Goal: Task Accomplishment & Management: Complete application form

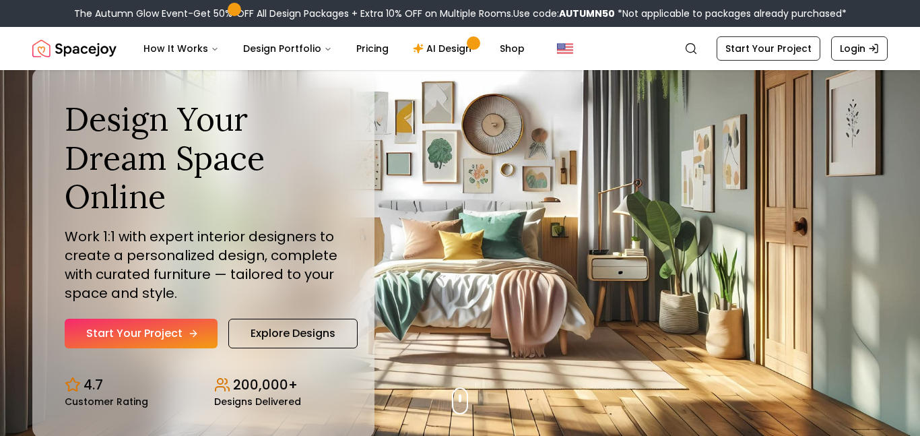
click at [142, 330] on link "Start Your Project" at bounding box center [141, 334] width 153 height 30
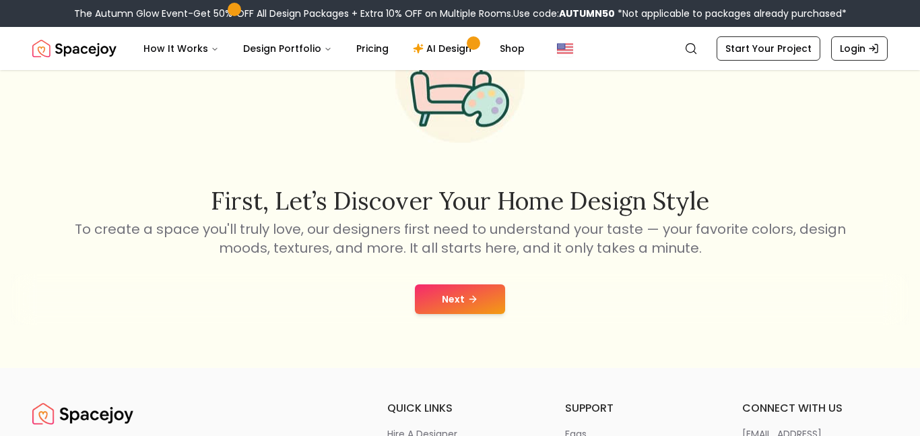
scroll to position [121, 0]
click at [468, 292] on button "Next" at bounding box center [460, 299] width 90 height 30
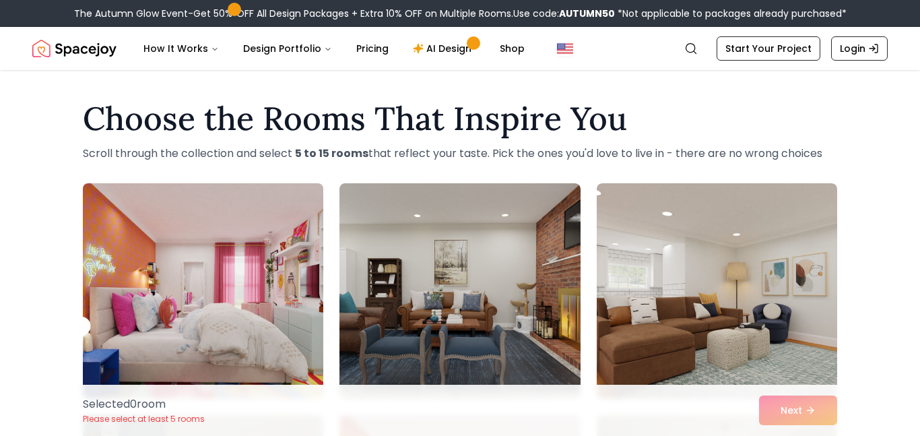
click at [197, 329] on img at bounding box center [203, 291] width 253 height 226
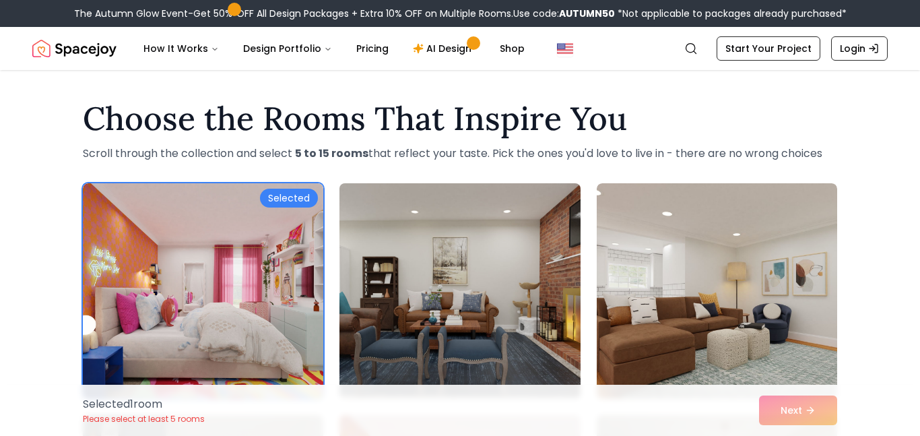
click at [393, 304] on img at bounding box center [459, 291] width 253 height 226
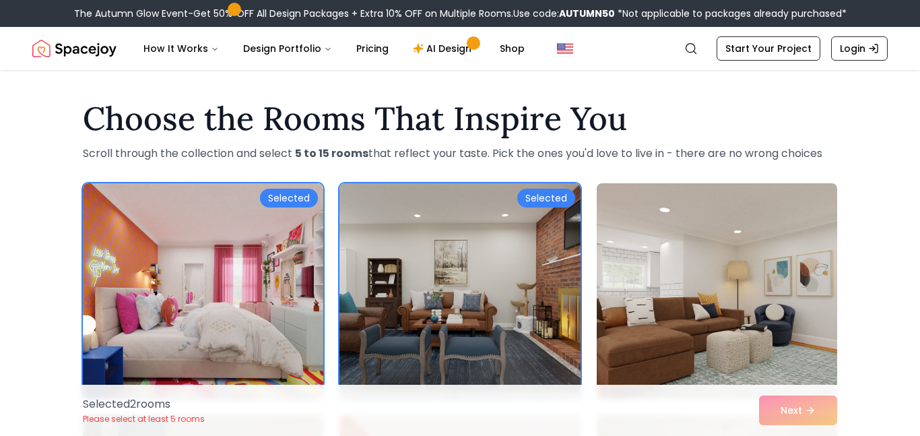
click at [719, 373] on img at bounding box center [717, 291] width 253 height 226
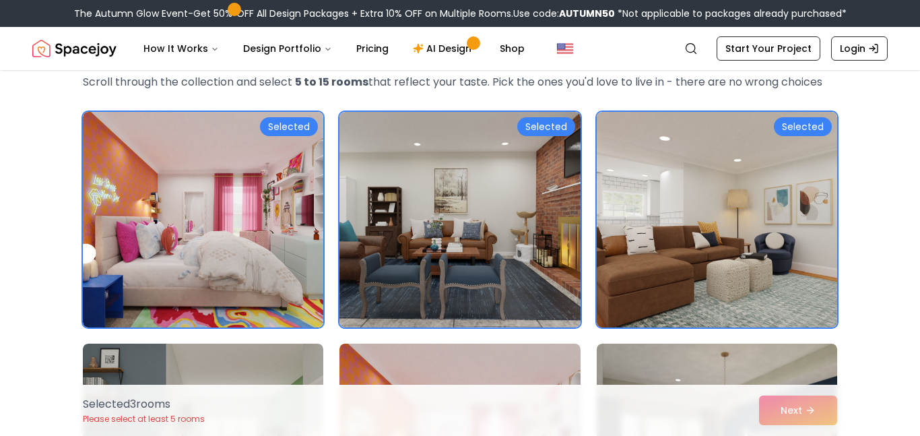
scroll to position [69, 0]
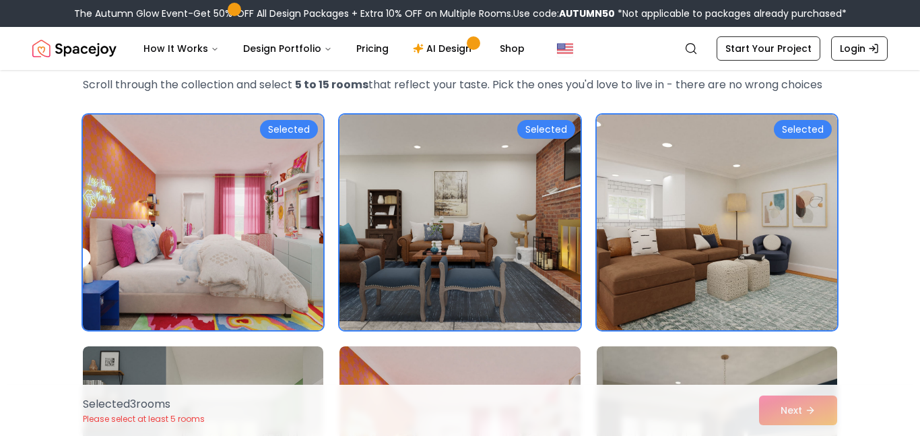
click at [139, 286] on img at bounding box center [203, 222] width 253 height 226
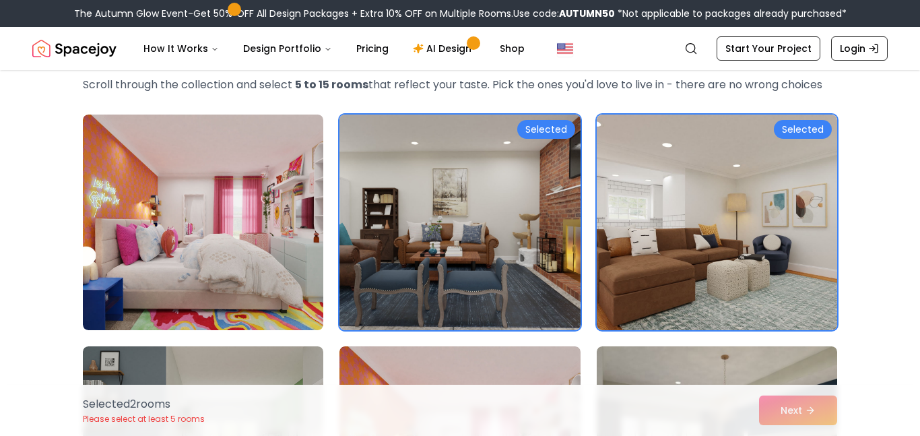
click at [537, 289] on img at bounding box center [459, 222] width 253 height 226
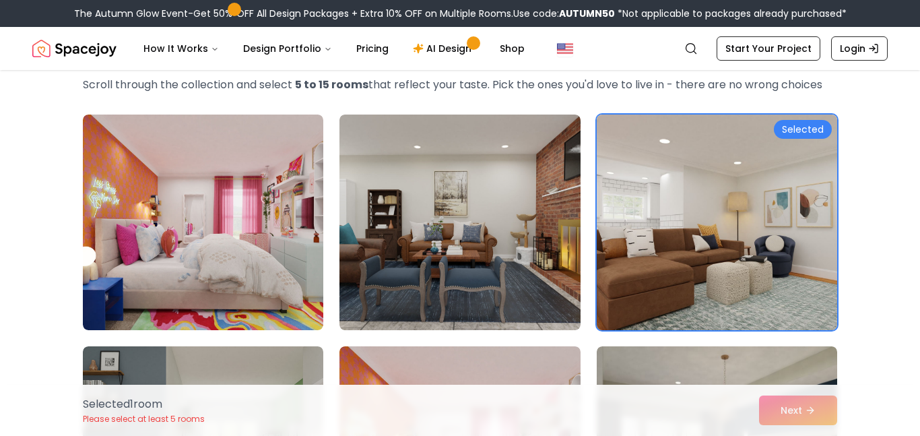
click at [726, 255] on img at bounding box center [717, 222] width 253 height 226
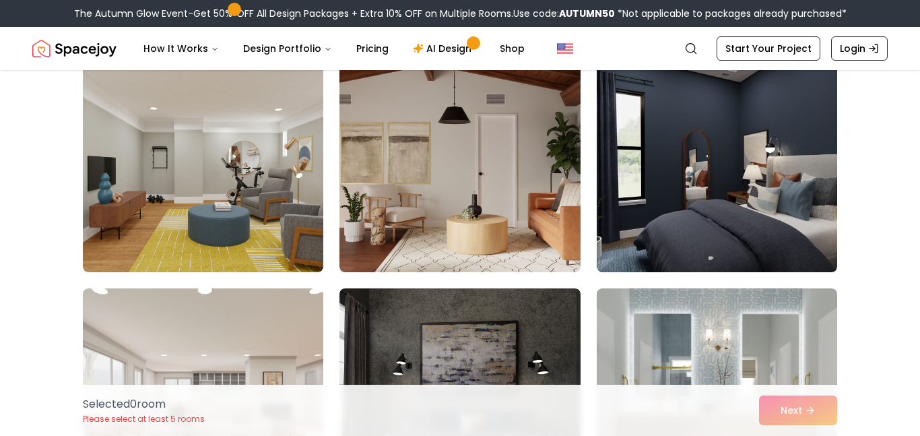
scroll to position [588, 0]
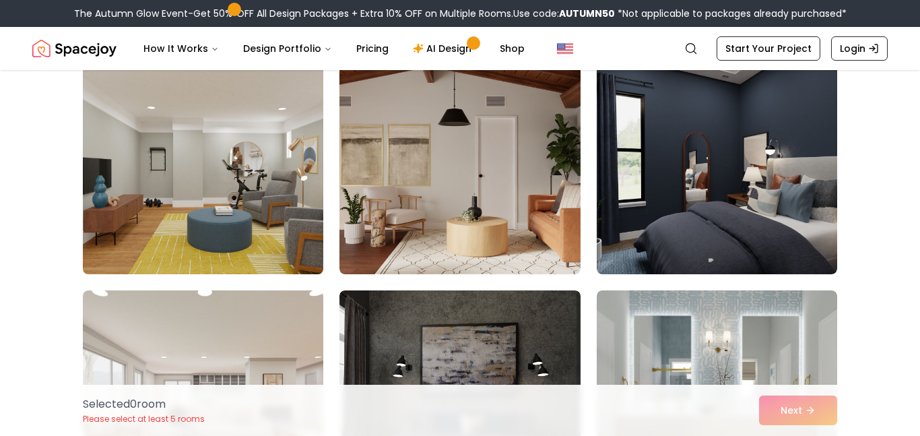
click at [177, 229] on img at bounding box center [203, 166] width 253 height 226
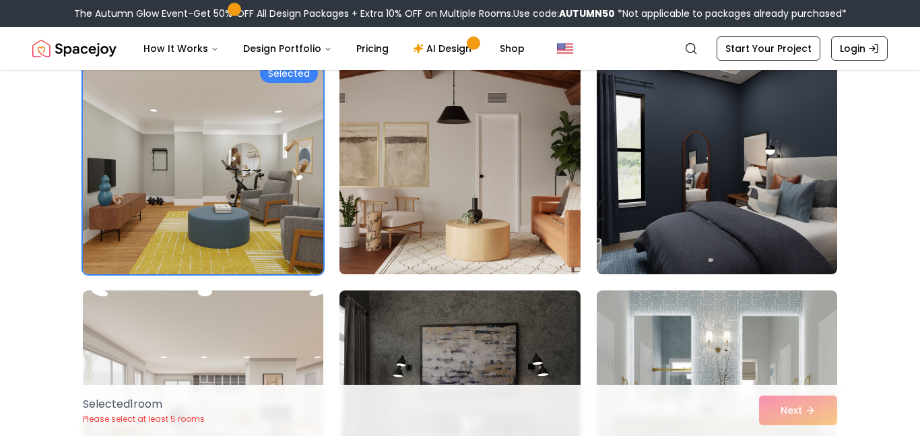
click at [459, 192] on img at bounding box center [459, 166] width 253 height 226
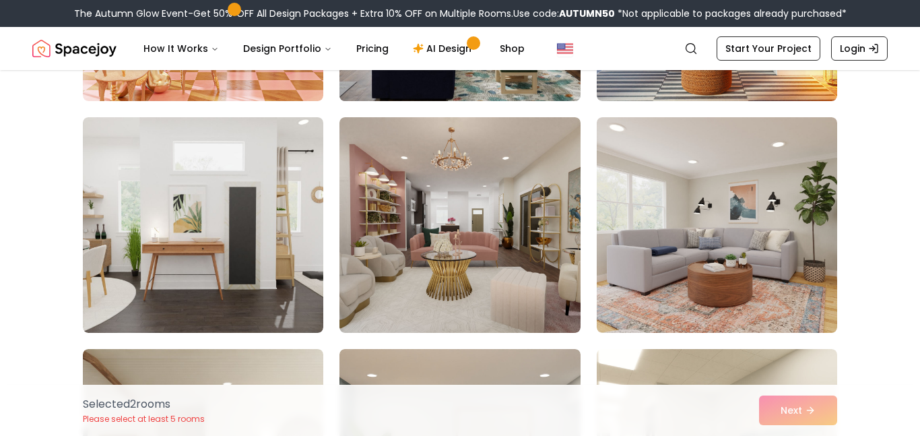
scroll to position [1444, 0]
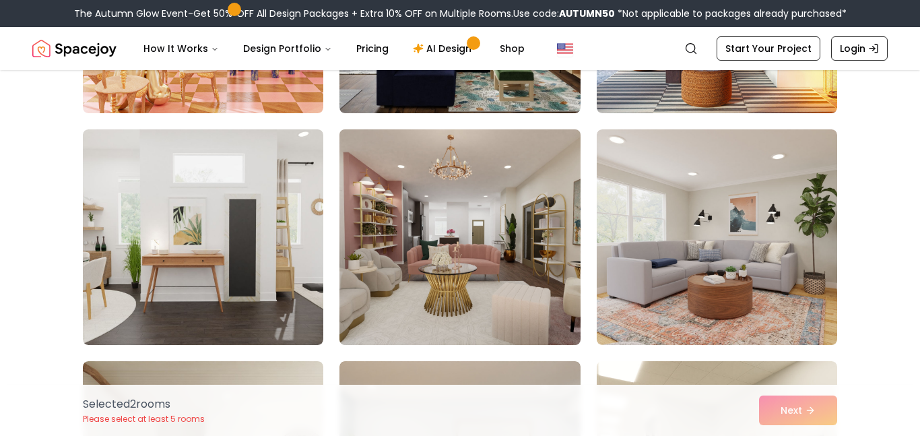
click at [486, 236] on img at bounding box center [459, 237] width 253 height 226
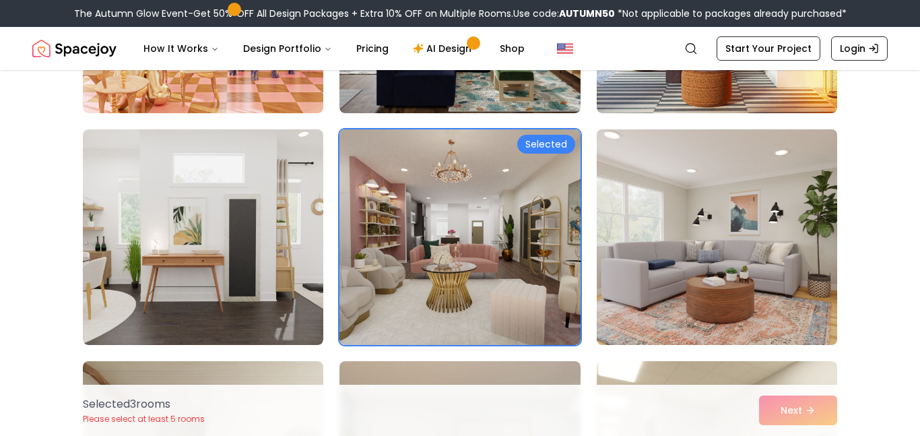
click at [627, 265] on img at bounding box center [717, 237] width 253 height 226
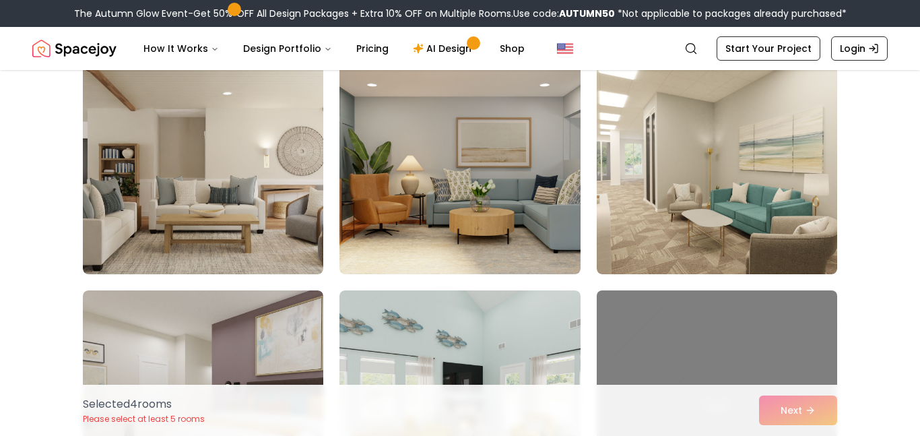
scroll to position [1748, 0]
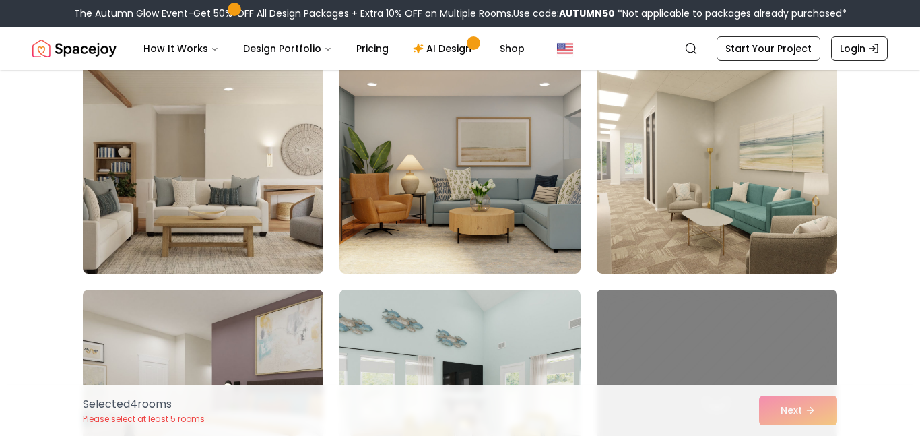
click at [248, 224] on img at bounding box center [203, 166] width 253 height 226
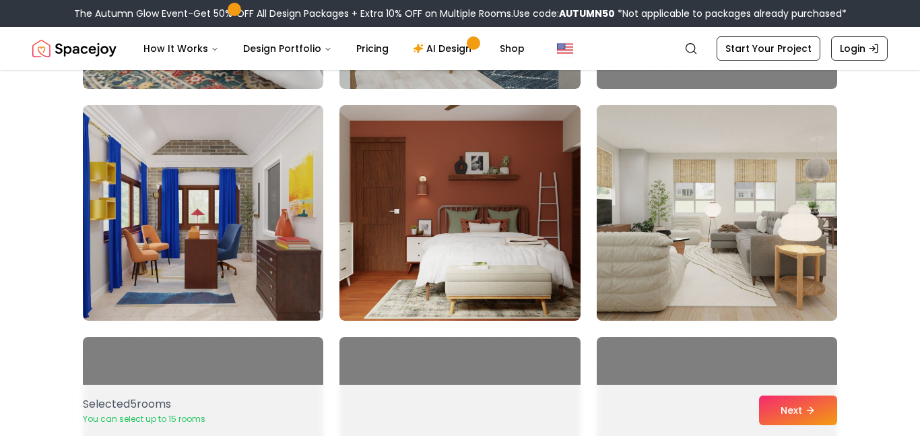
scroll to position [2165, 0]
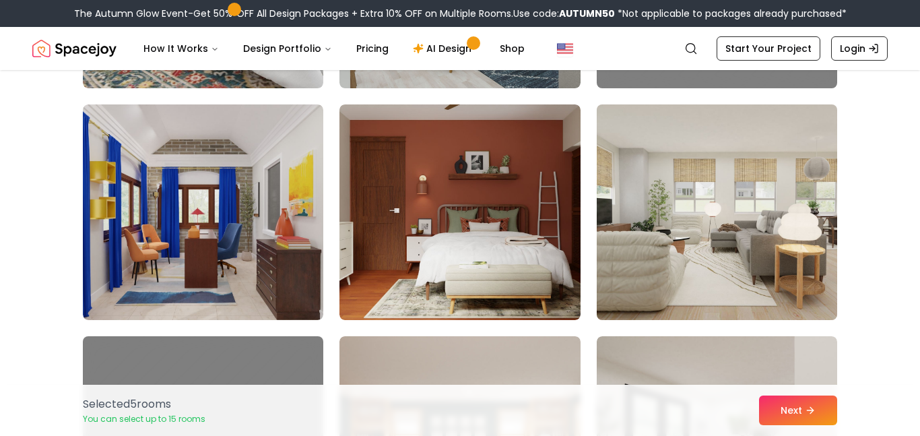
click at [676, 220] on img at bounding box center [717, 212] width 253 height 226
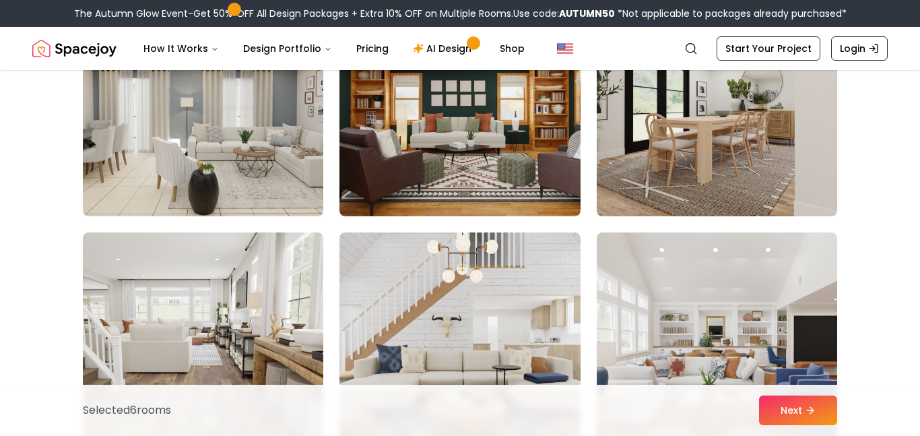
scroll to position [2512, 0]
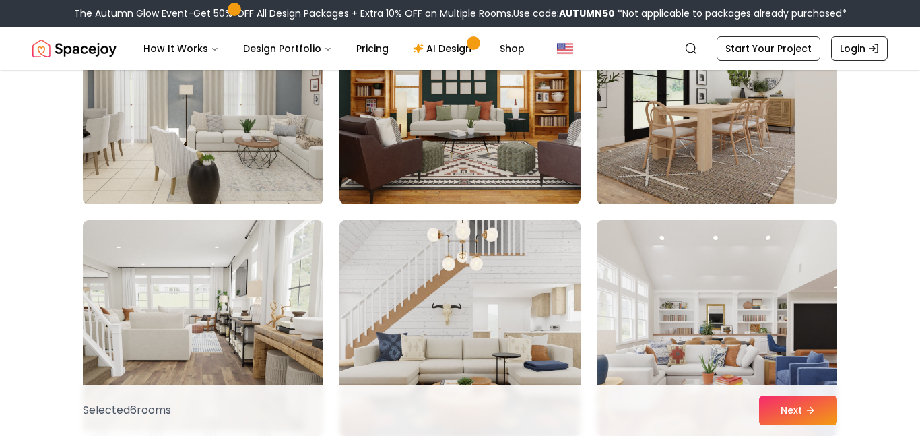
click at [181, 143] on img at bounding box center [203, 96] width 253 height 226
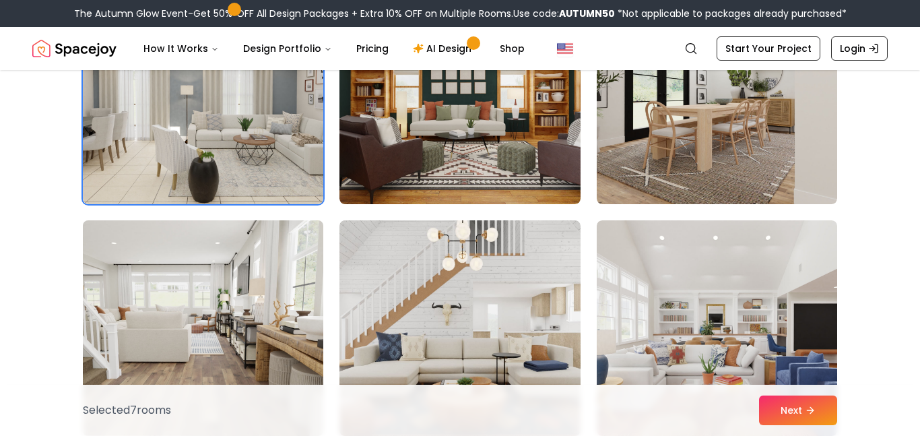
click at [203, 273] on img at bounding box center [203, 328] width 253 height 226
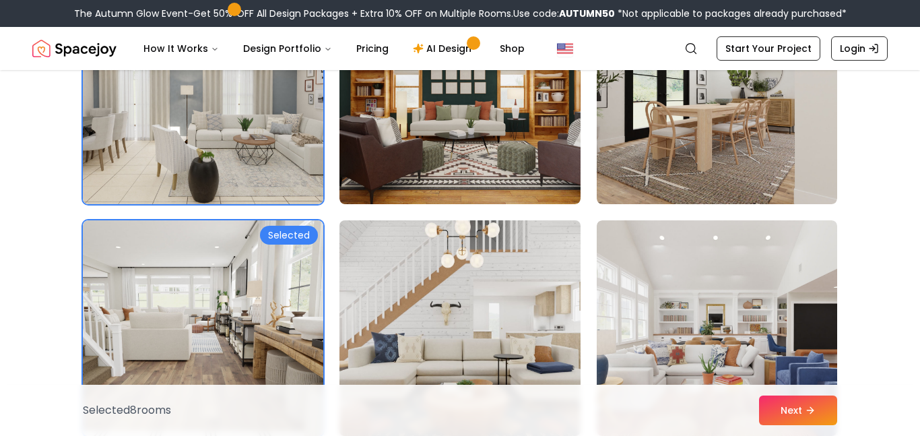
click at [472, 324] on img at bounding box center [459, 328] width 253 height 226
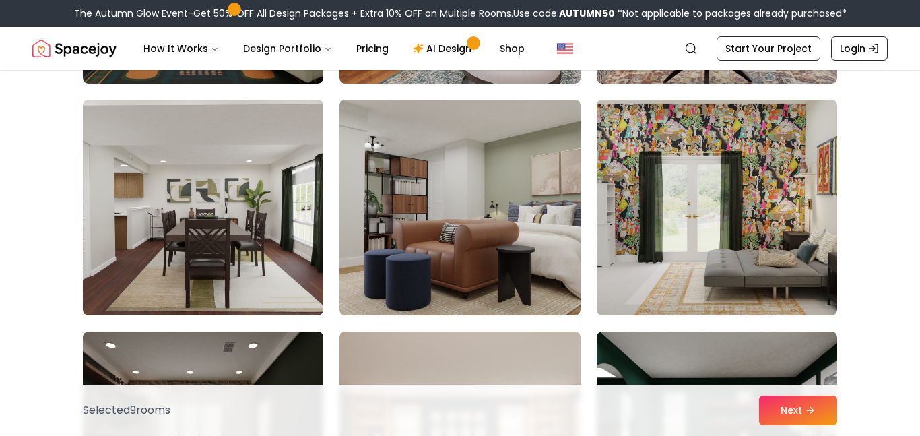
scroll to position [3328, 0]
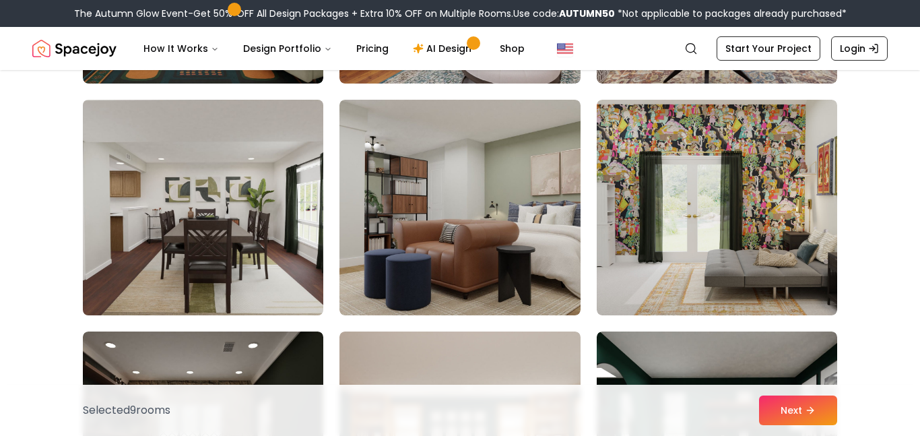
click at [208, 300] on img at bounding box center [203, 207] width 253 height 226
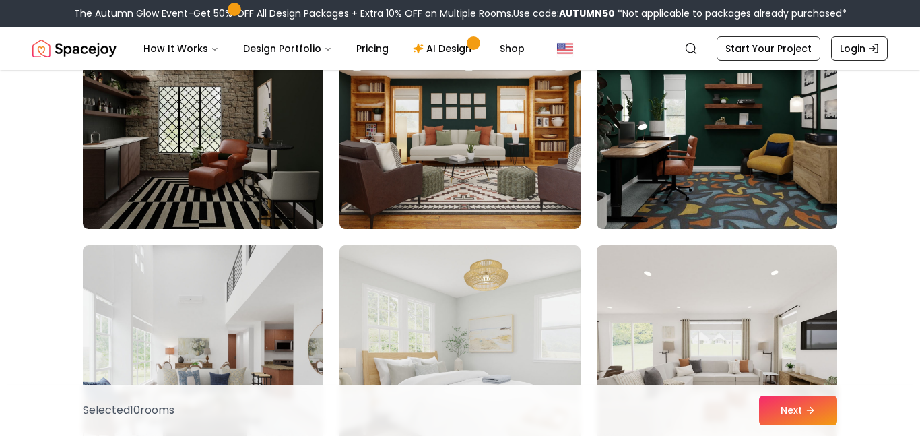
scroll to position [3648, 0]
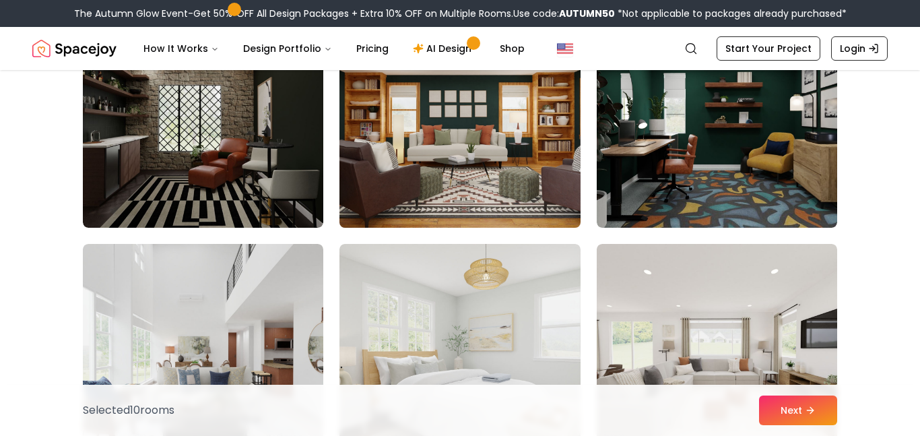
click at [451, 184] on img at bounding box center [459, 120] width 253 height 226
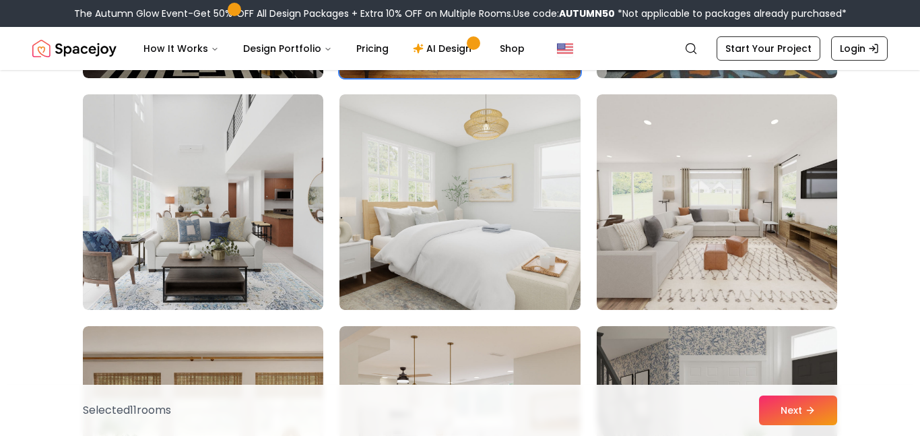
scroll to position [3798, 0]
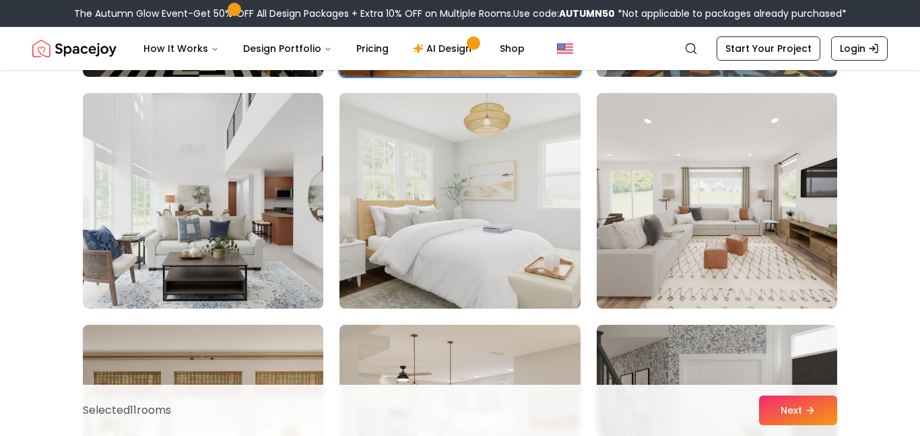
click at [466, 197] on img at bounding box center [459, 201] width 253 height 226
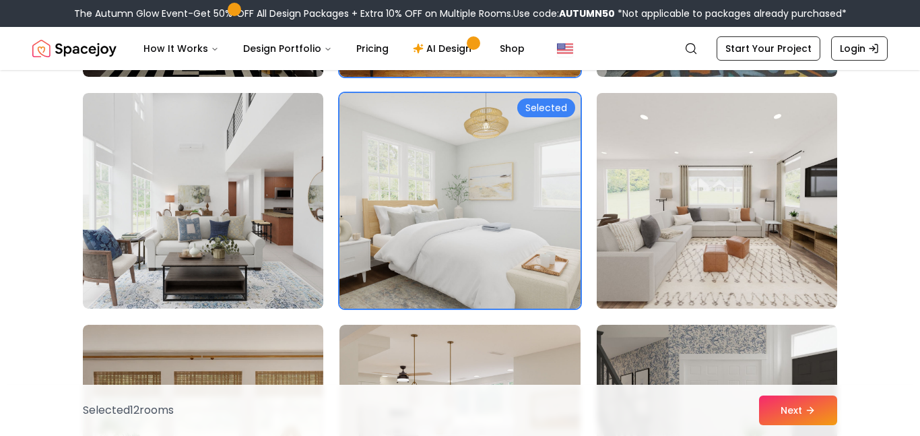
click at [678, 273] on img at bounding box center [717, 201] width 253 height 226
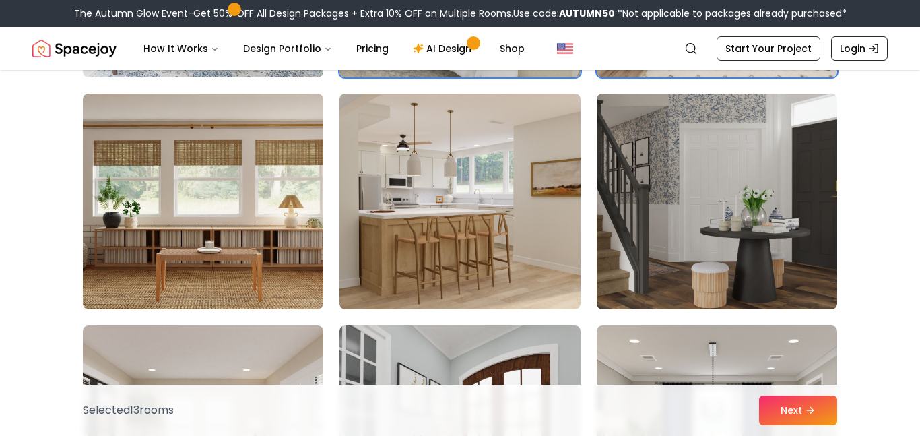
scroll to position [4036, 0]
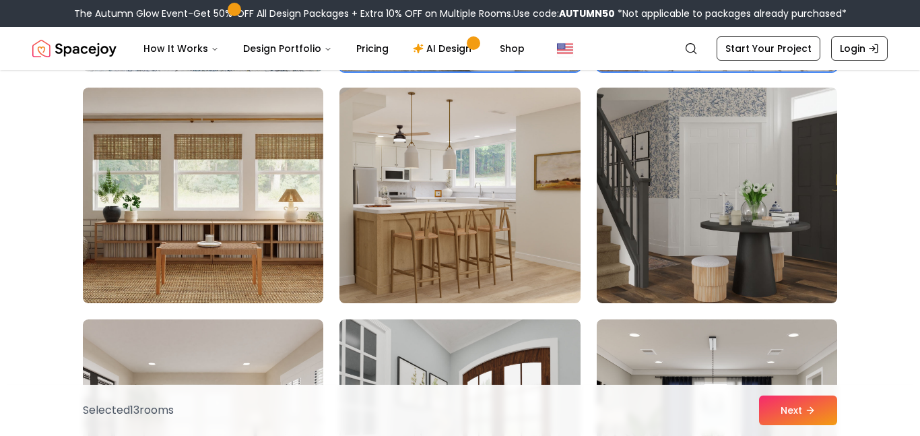
click at [442, 276] on img at bounding box center [459, 195] width 253 height 226
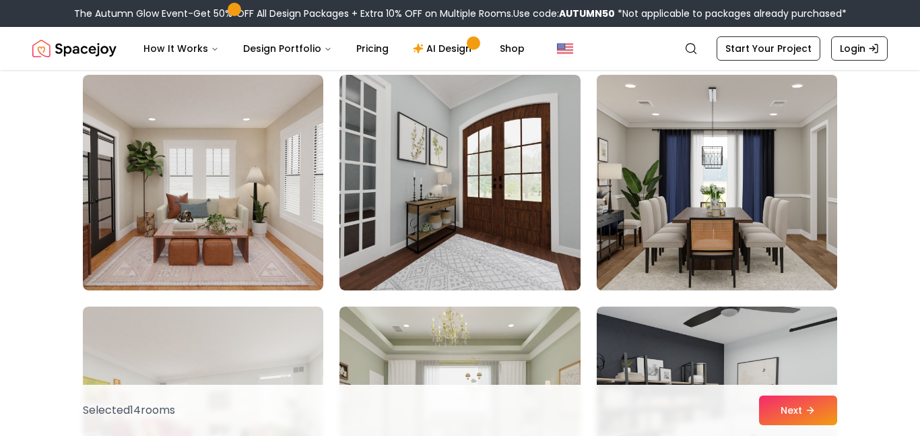
scroll to position [4284, 0]
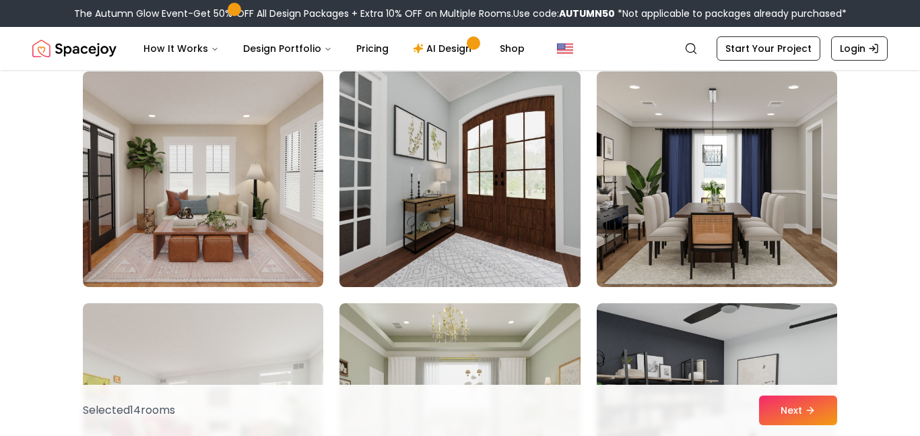
click at [411, 267] on img at bounding box center [459, 179] width 253 height 226
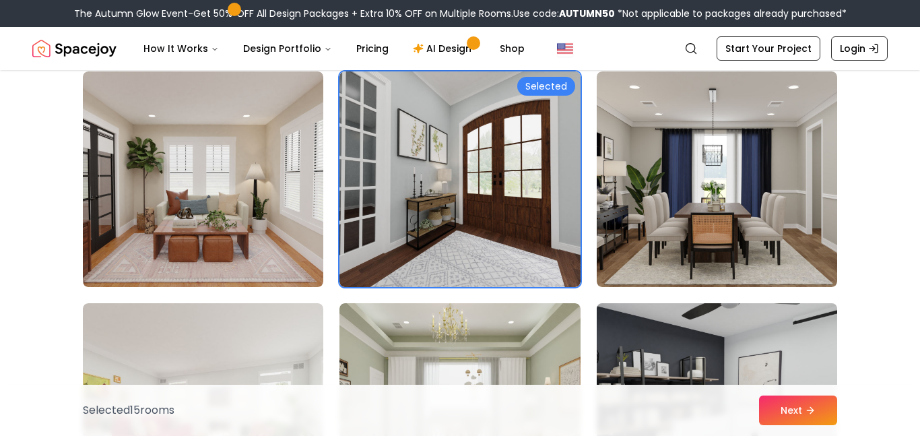
scroll to position [4456, 0]
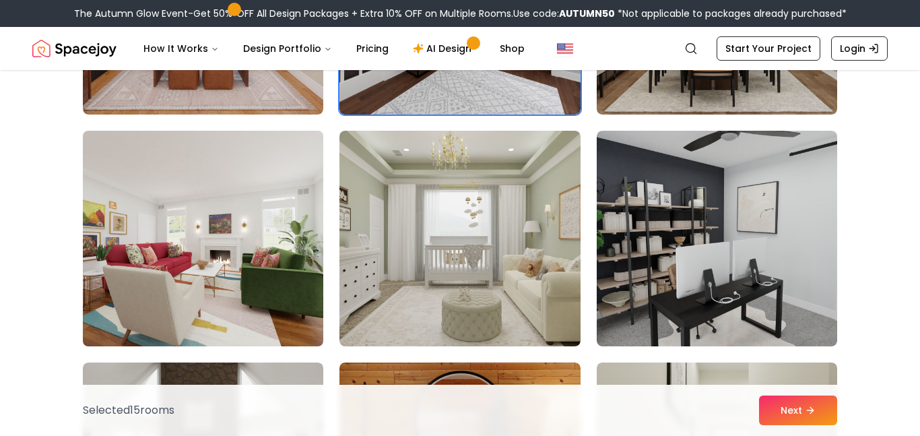
click at [234, 287] on img at bounding box center [203, 238] width 253 height 226
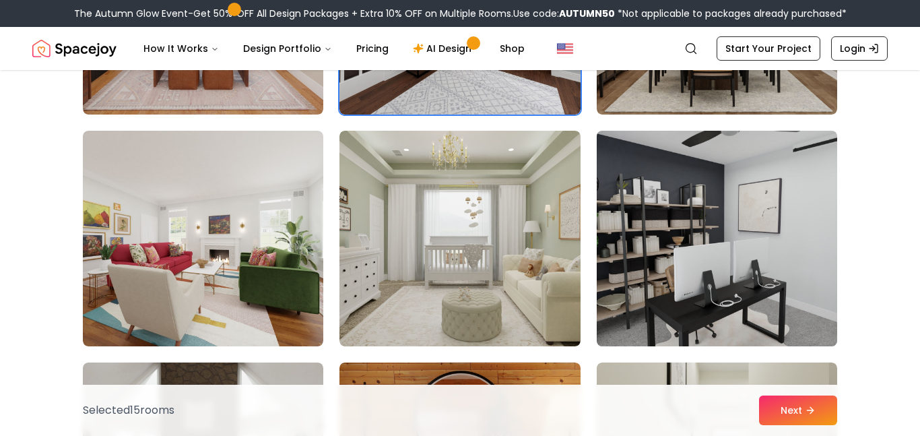
click at [699, 292] on img at bounding box center [717, 238] width 253 height 226
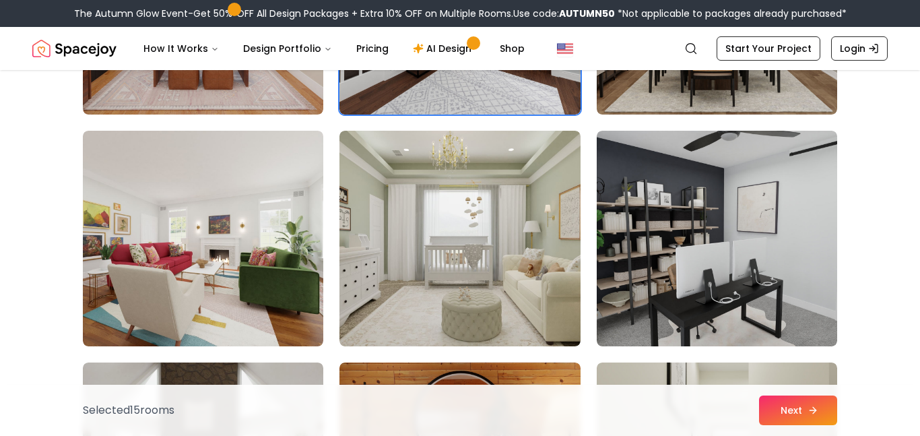
click at [792, 407] on button "Next" at bounding box center [798, 410] width 78 height 30
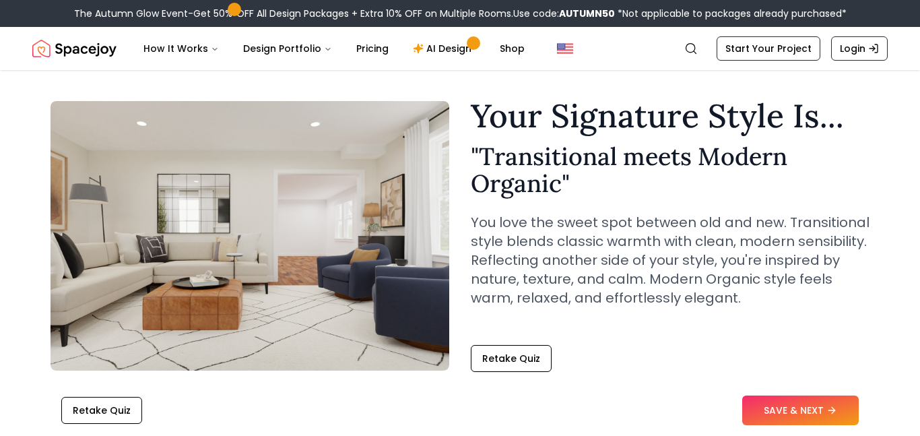
scroll to position [29, 0]
